Goal: Information Seeking & Learning: Find specific fact

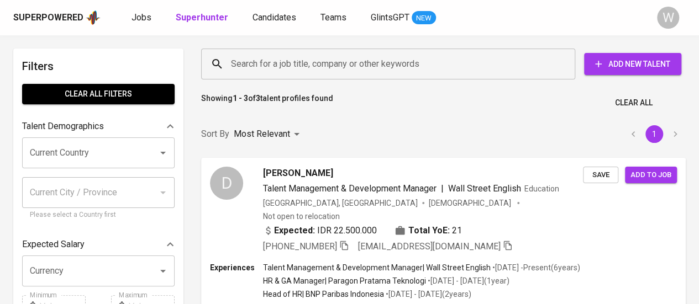
click at [406, 70] on input "Search for a job title, company or other keywords" at bounding box center [390, 64] width 325 height 21
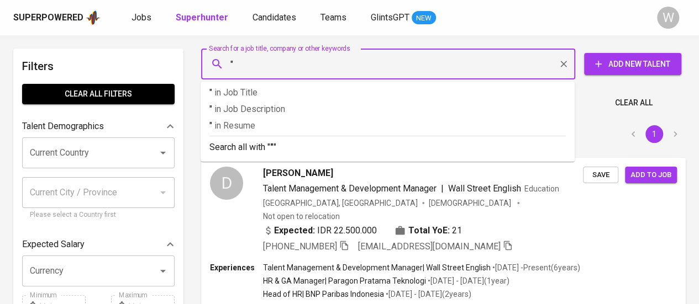
paste input "Felisita Prabani Krisanti Novi Ariani"
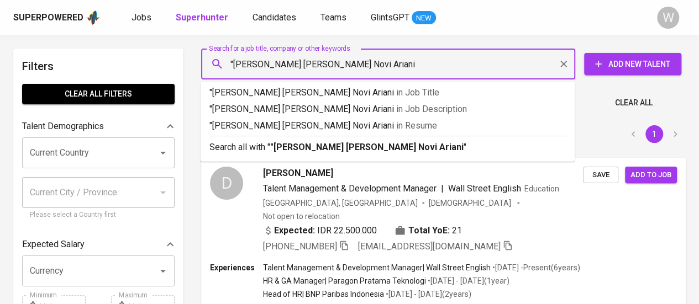
type input ""Felisita Prabani Krisanti Novi Ariani""
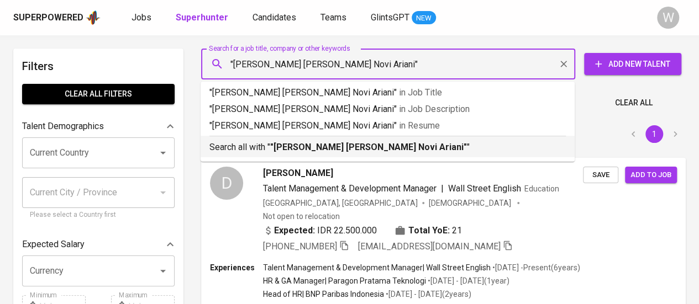
click at [403, 144] on b ""Felisita Prabani Krisanti Novi Ariani"" at bounding box center [368, 147] width 197 height 10
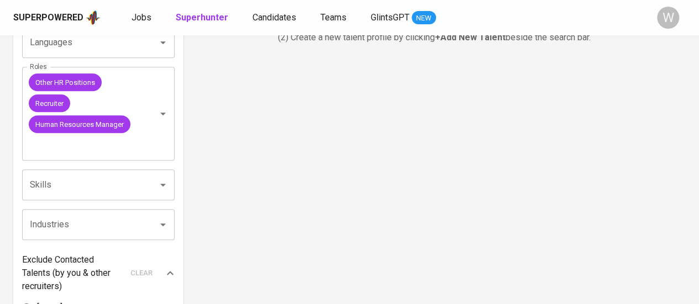
scroll to position [399, 0]
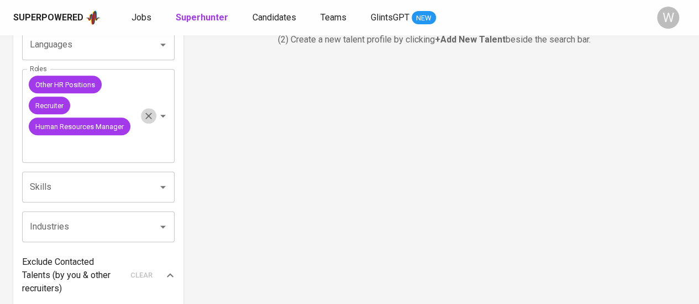
click at [152, 114] on icon "Clear" at bounding box center [148, 115] width 11 height 11
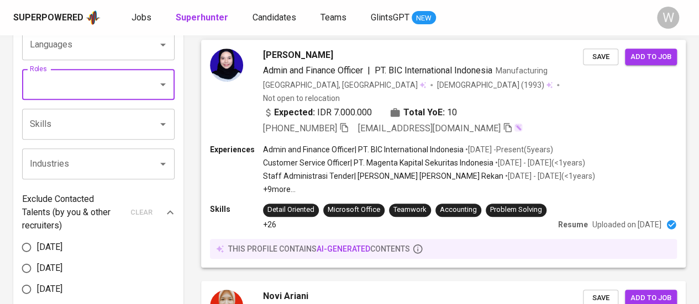
drag, startPoint x: 239, startPoint y: 76, endPoint x: 525, endPoint y: 103, distance: 287.5
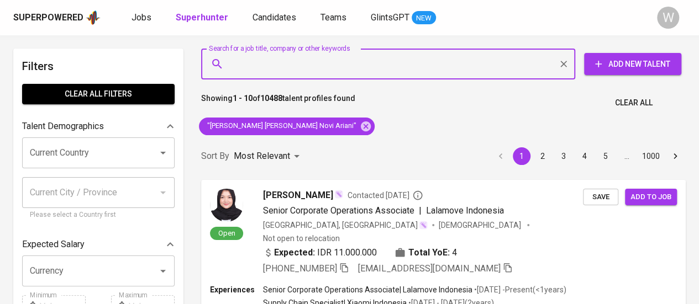
click at [400, 70] on input "Search for a job title, company or other keywords" at bounding box center [390, 64] width 325 height 21
paste input "ghisnanavilatulmaula@gmail.com"
type input "ghisnanavilatulmaula@gmail.com"
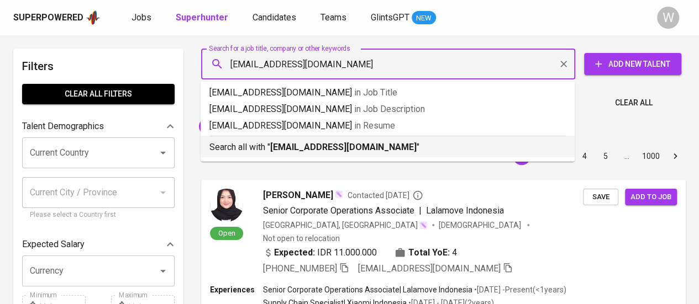
click at [402, 151] on b "ghisnanavilatulmaula@gmail.com" at bounding box center [343, 147] width 146 height 10
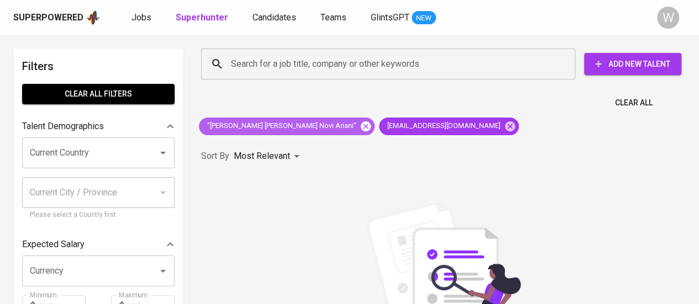
click at [361, 127] on icon at bounding box center [366, 126] width 10 height 10
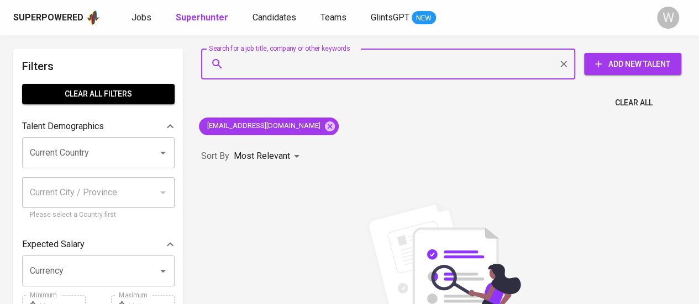
click at [394, 65] on input "Search for a job title, company or other keywords" at bounding box center [390, 64] width 325 height 21
paste input "87khoirunnisa@gmail.com"
type input "87khoirunnisa@gmail.com"
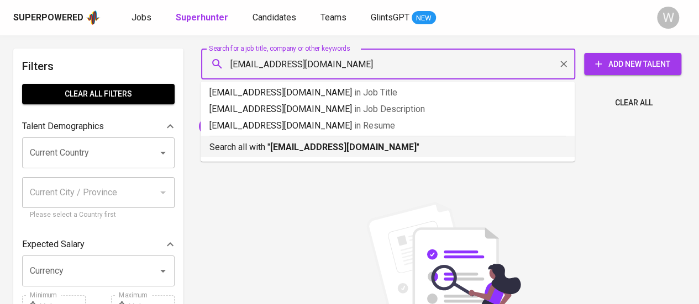
click at [379, 154] on p "Search all with " 87khoirunnisa@gmail.com "" at bounding box center [387, 147] width 356 height 13
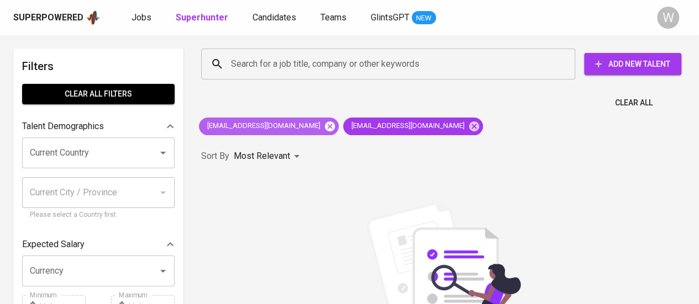
drag, startPoint x: 329, startPoint y: 133, endPoint x: 325, endPoint y: 128, distance: 6.3
click at [325, 128] on div "ghisnanavilatulmaula@gmail.com" at bounding box center [269, 127] width 140 height 18
click at [325, 128] on icon at bounding box center [330, 126] width 12 height 12
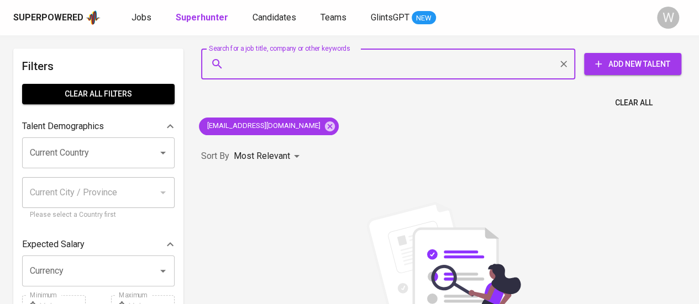
click at [427, 71] on input "Search for a job title, company or other keywords" at bounding box center [390, 64] width 325 height 21
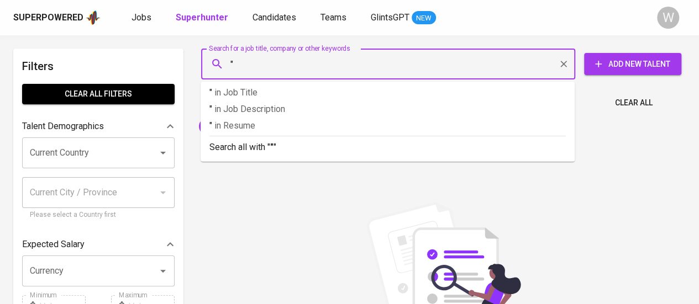
paste input "Ghisna Navilatul Maula"
type input ""[PERSON_NAME] Maula""
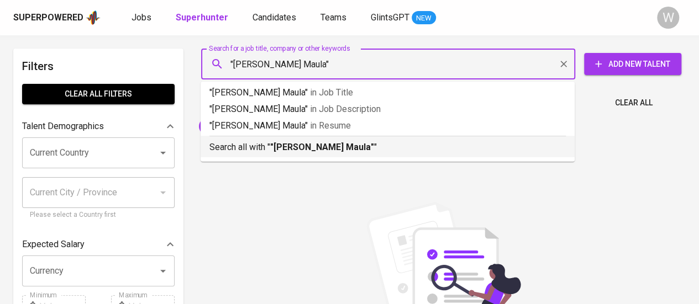
click at [406, 149] on p "Search all with " "Ghisna Navilatul Maula" "" at bounding box center [387, 147] width 356 height 13
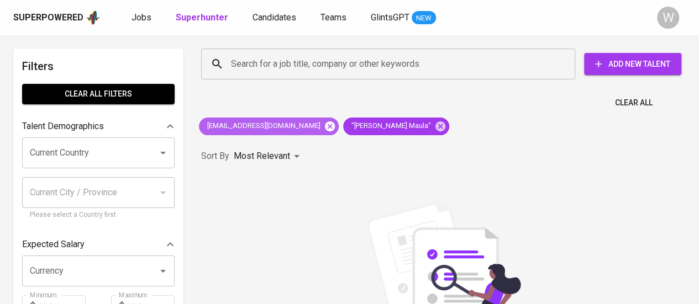
click at [325, 127] on icon at bounding box center [330, 126] width 10 height 10
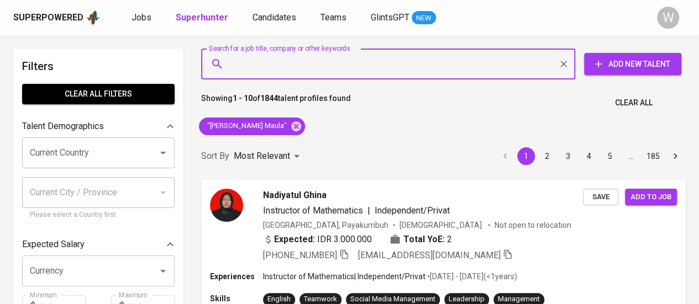
click at [350, 65] on input "Search for a job title, company or other keywords" at bounding box center [390, 64] width 325 height 21
paste input "Arisa Manufacturing"
type input "Arisa Manufacturing"
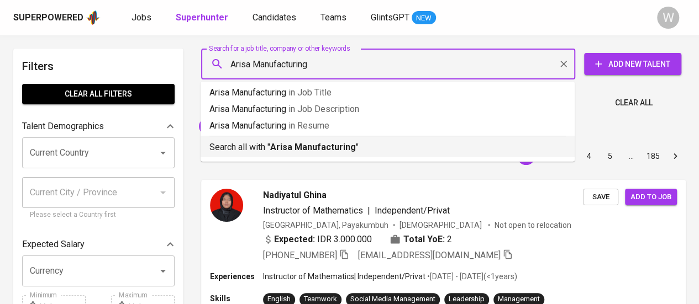
click at [340, 150] on b "Arisa Manufacturing" at bounding box center [313, 147] width 86 height 10
